Goal: Information Seeking & Learning: Learn about a topic

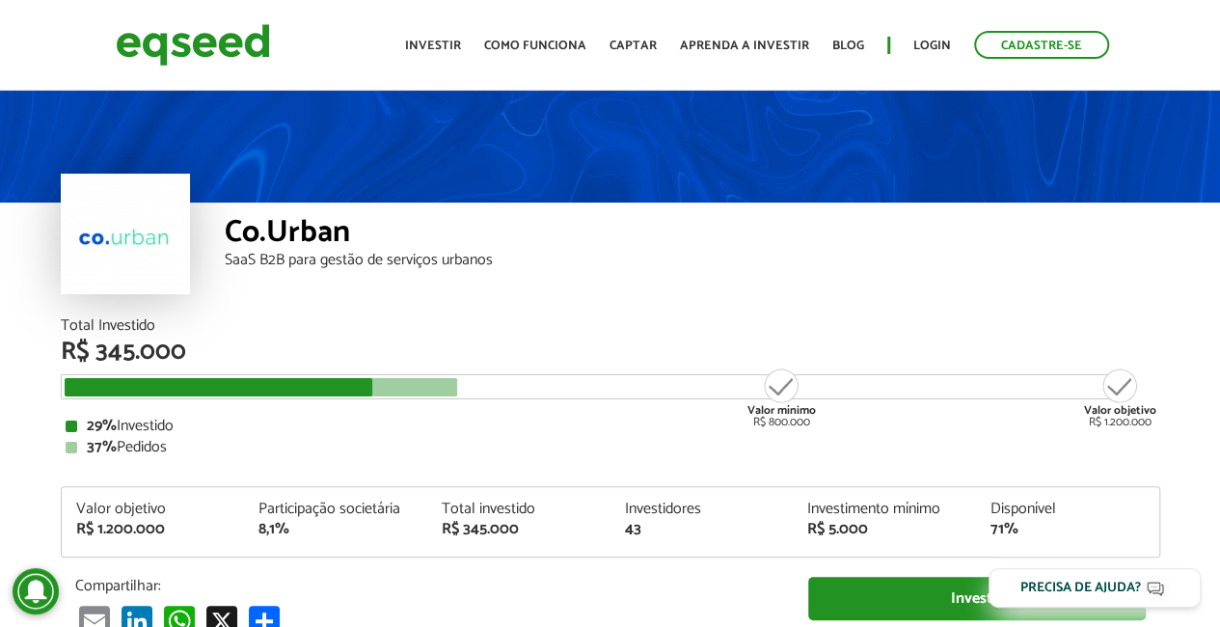
click at [97, 441] on strong "37%" at bounding box center [102, 447] width 30 height 26
click at [123, 447] on div "37% Pedidos" at bounding box center [611, 447] width 1090 height 15
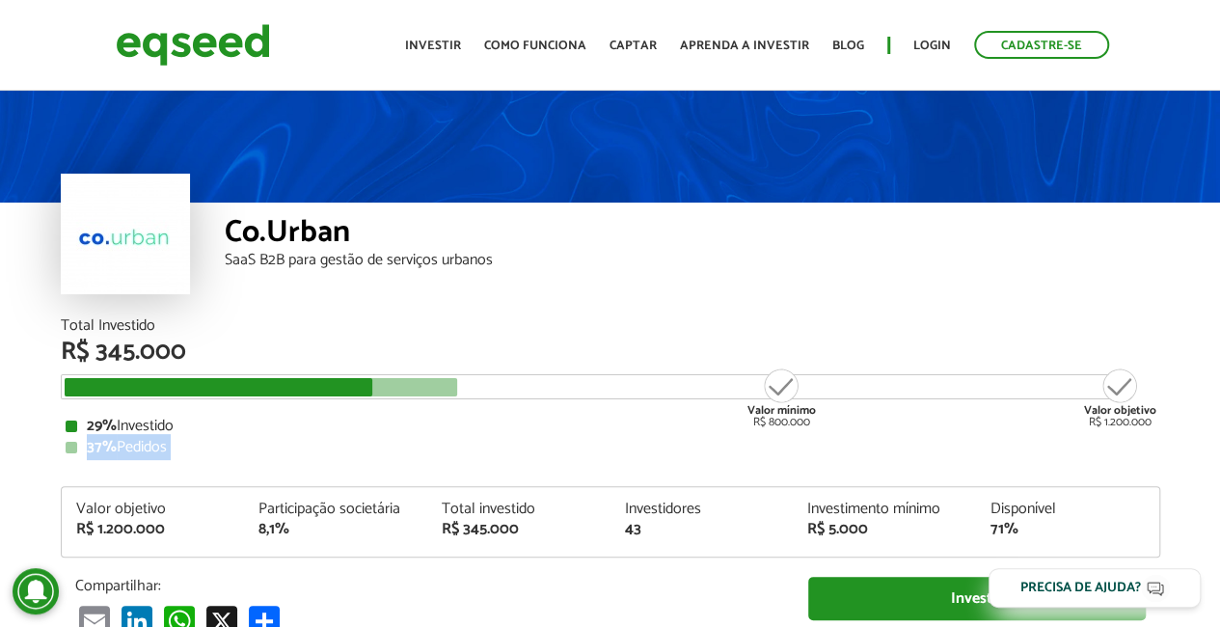
click at [123, 447] on div "37% Pedidos" at bounding box center [611, 447] width 1090 height 15
click at [122, 346] on div "R$ 345.000" at bounding box center [610, 351] width 1099 height 25
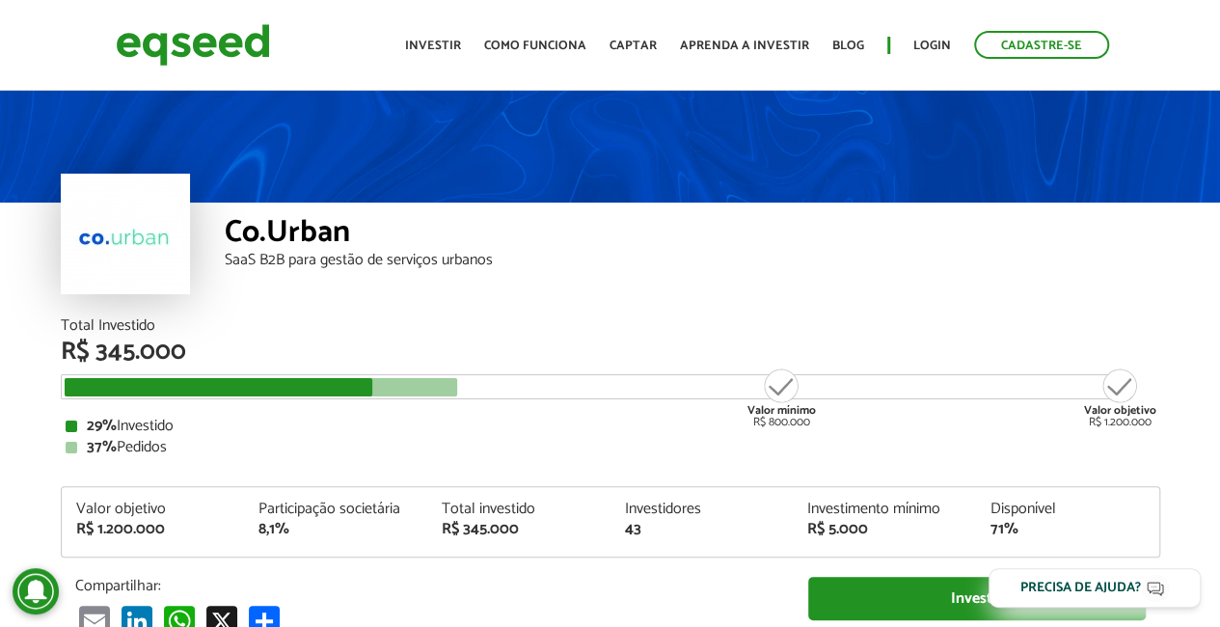
click at [122, 346] on div "R$ 345.000" at bounding box center [610, 351] width 1099 height 25
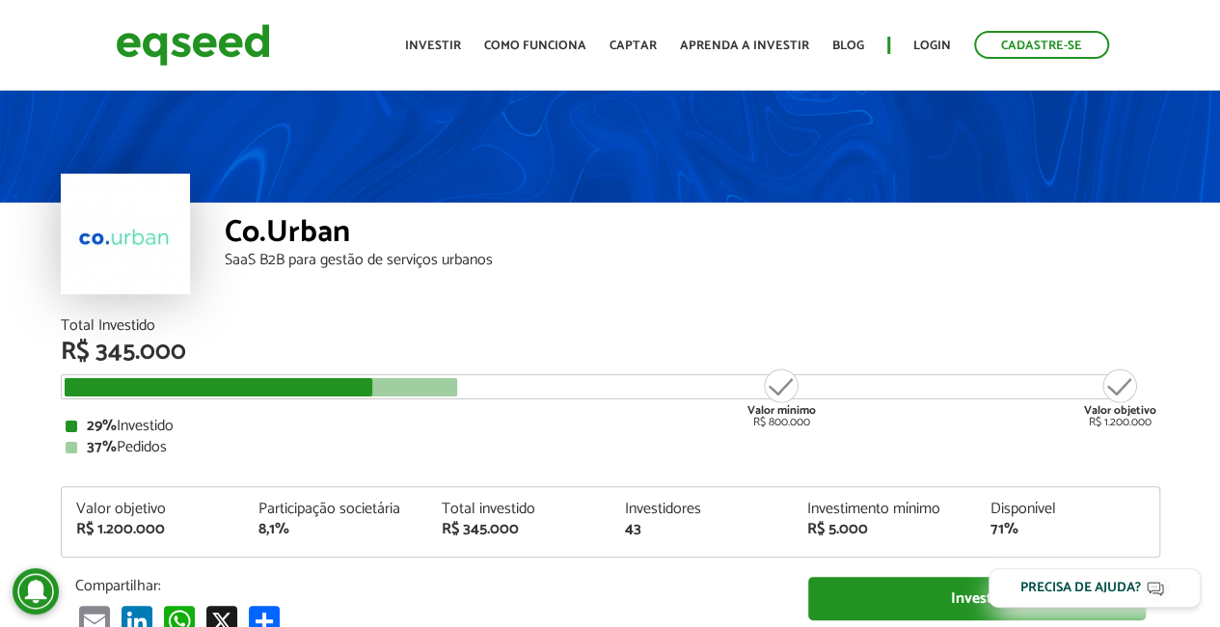
click at [799, 420] on div "Valor mínimo R$ 800.000" at bounding box center [781, 397] width 72 height 62
click at [1097, 427] on div "Valor objetivo R$ 1.200.000" at bounding box center [1120, 397] width 72 height 62
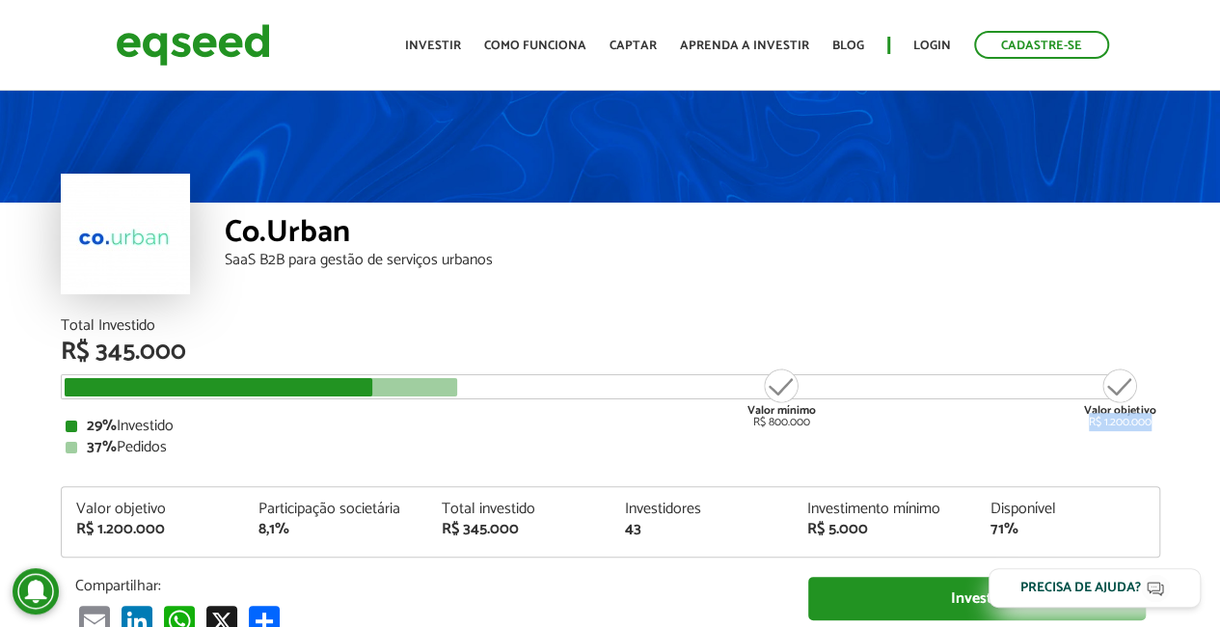
click at [1097, 427] on div "Valor objetivo R$ 1.200.000" at bounding box center [1120, 397] width 72 height 62
click at [1099, 412] on div "Valor objetivo R$ 1.200.000" at bounding box center [1120, 397] width 72 height 62
click at [1080, 414] on div "Total Investido R$ 345.000 Valor mínimo R$ 800.000 Valor objetivo R$ 1.200.000 …" at bounding box center [610, 386] width 1099 height 137
